Goal: Information Seeking & Learning: Learn about a topic

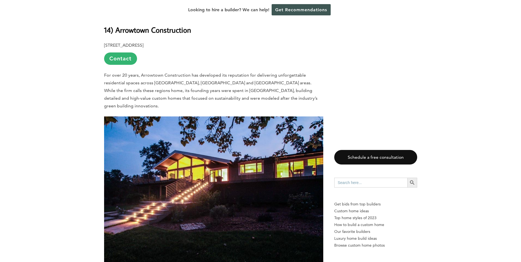
scroll to position [495, 0]
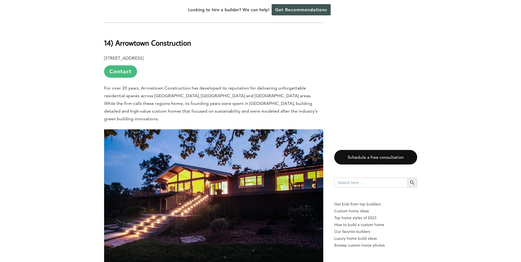
click at [115, 65] on link "Contact" at bounding box center [120, 71] width 33 height 12
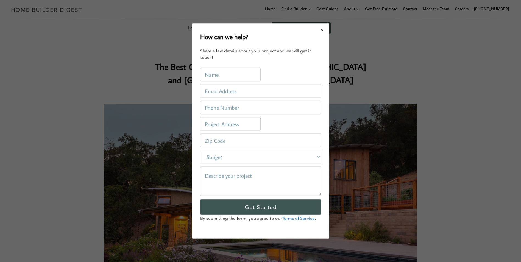
scroll to position [0, 0]
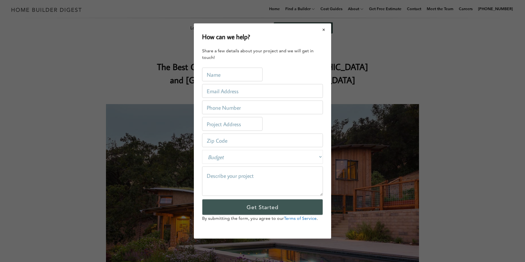
click at [325, 30] on button "Close modal" at bounding box center [324, 30] width 15 height 12
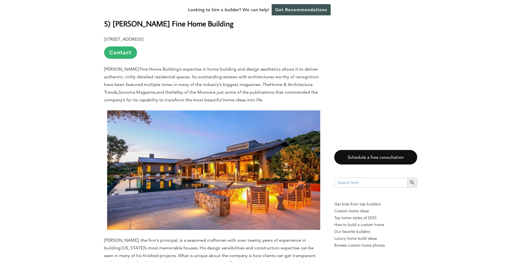
scroll to position [3490, 0]
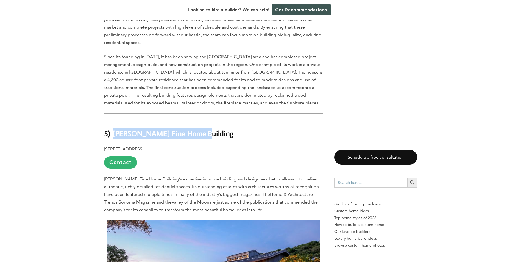
drag, startPoint x: 195, startPoint y: 72, endPoint x: 114, endPoint y: 74, distance: 80.8
click at [114, 120] on h2 "5) [PERSON_NAME] Fine Home Building" at bounding box center [213, 129] width 219 height 19
drag, startPoint x: 114, startPoint y: 74, endPoint x: 124, endPoint y: 72, distance: 10.0
copy b "[PERSON_NAME] Fine Home Building"
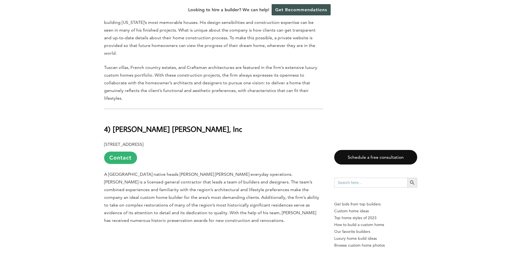
scroll to position [3847, 0]
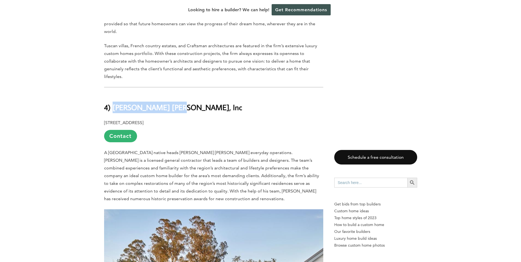
drag, startPoint x: 169, startPoint y: 38, endPoint x: 112, endPoint y: 38, distance: 56.6
click at [112, 94] on h2 "4) [PERSON_NAME] [PERSON_NAME], Inc" at bounding box center [213, 103] width 219 height 19
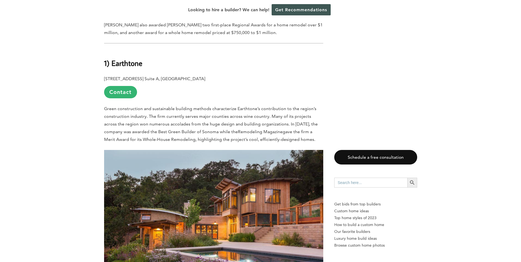
scroll to position [4947, 0]
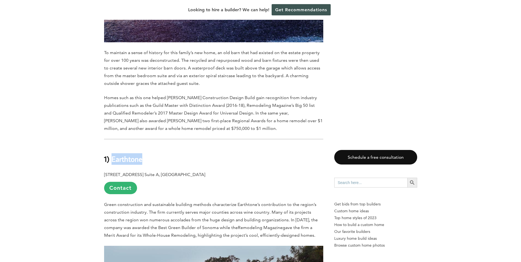
drag, startPoint x: 144, startPoint y: 59, endPoint x: 113, endPoint y: 62, distance: 31.2
click at [113, 146] on h2 "1) Earthtone" at bounding box center [213, 155] width 219 height 19
drag, startPoint x: 113, startPoint y: 62, endPoint x: 119, endPoint y: 62, distance: 6.6
copy b "Earthtone"
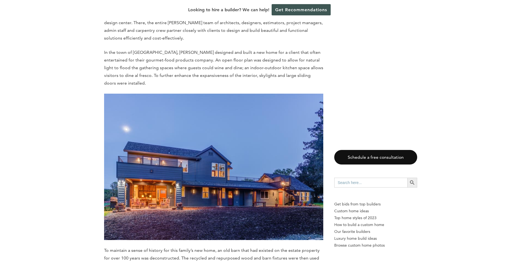
scroll to position [4672, 0]
